Goal: Information Seeking & Learning: Learn about a topic

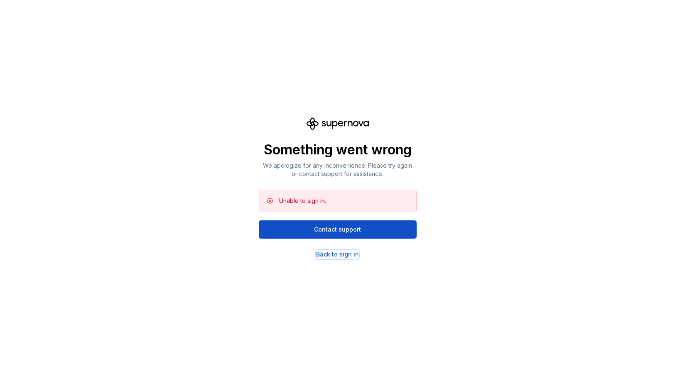
click at [323, 255] on div "Back to sign in" at bounding box center [337, 254] width 43 height 8
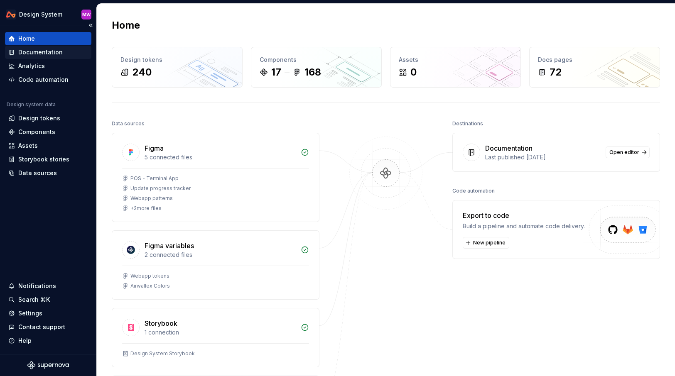
click at [50, 52] on div "Documentation" at bounding box center [40, 52] width 44 height 8
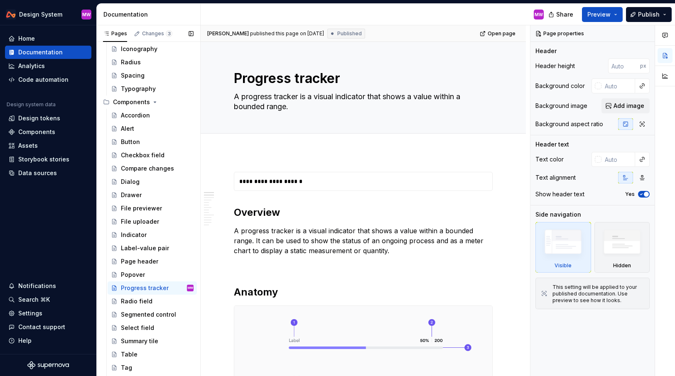
scroll to position [231, 0]
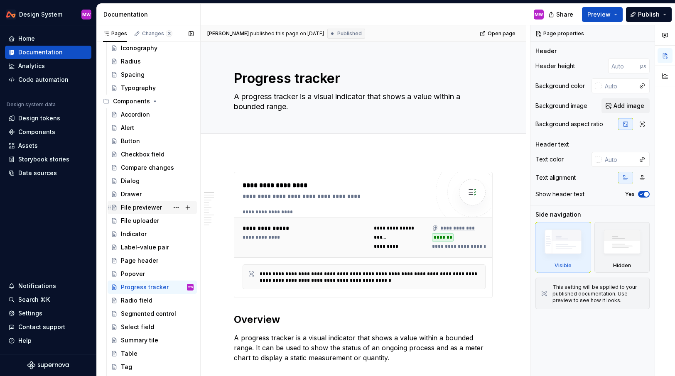
click at [153, 208] on div "File previewer" at bounding box center [141, 208] width 41 height 8
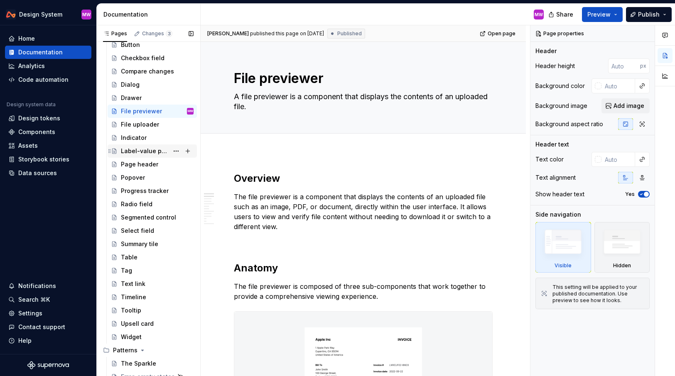
scroll to position [329, 0]
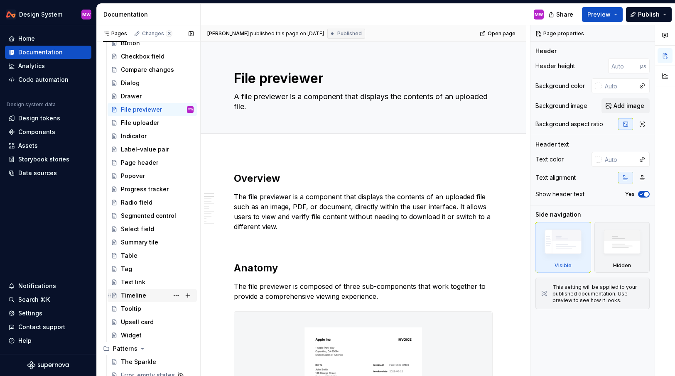
click at [143, 292] on div "Timeline" at bounding box center [133, 296] width 25 height 8
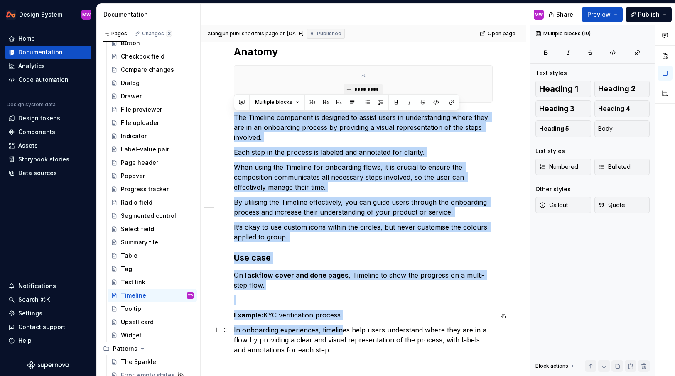
scroll to position [499, 0]
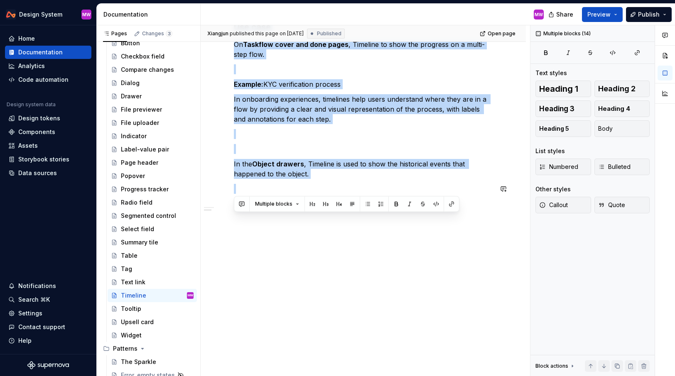
drag, startPoint x: 234, startPoint y: 117, endPoint x: 335, endPoint y: 183, distance: 121.2
copy div "The Timeline component is designed to assist users in understanding where they …"
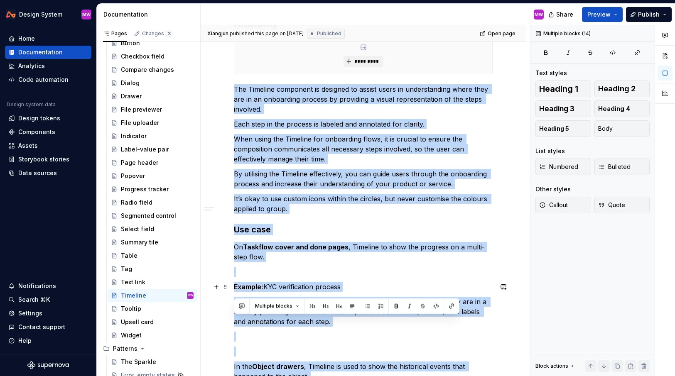
scroll to position [229, 0]
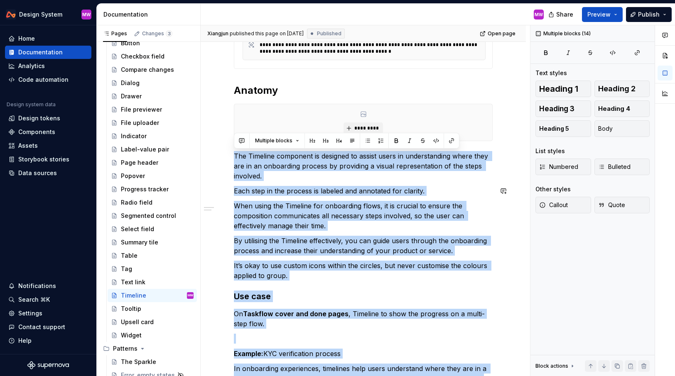
click at [347, 184] on div "**********" at bounding box center [363, 233] width 259 height 581
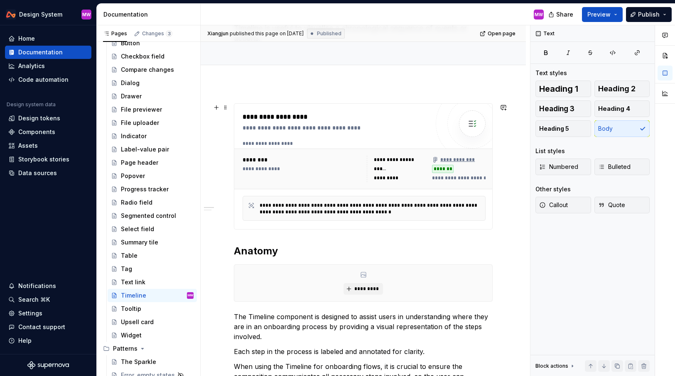
scroll to position [8, 0]
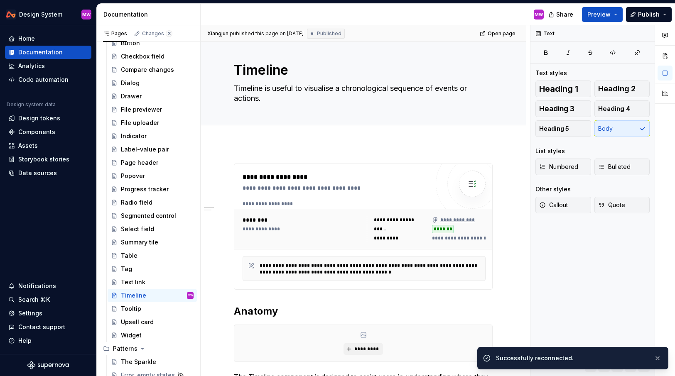
type textarea "*"
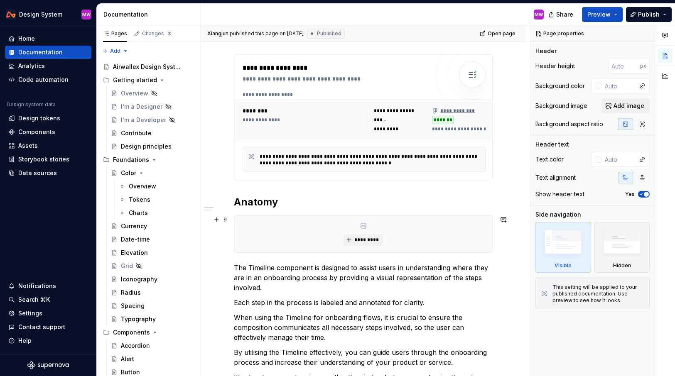
scroll to position [162, 0]
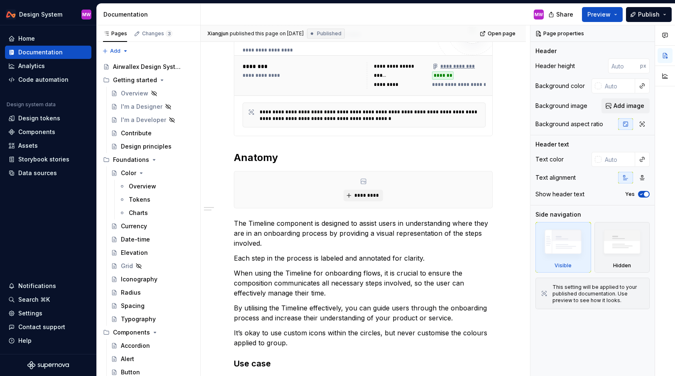
type textarea "*"
